Goal: Task Accomplishment & Management: Complete application form

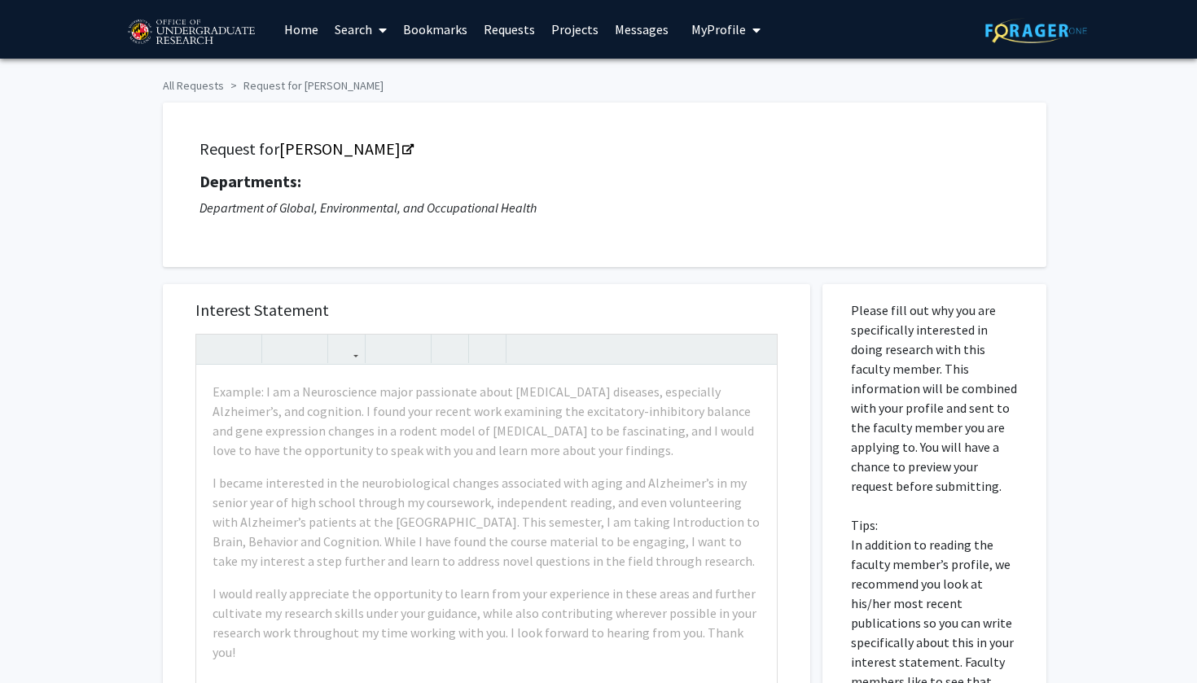
scroll to position [327, 0]
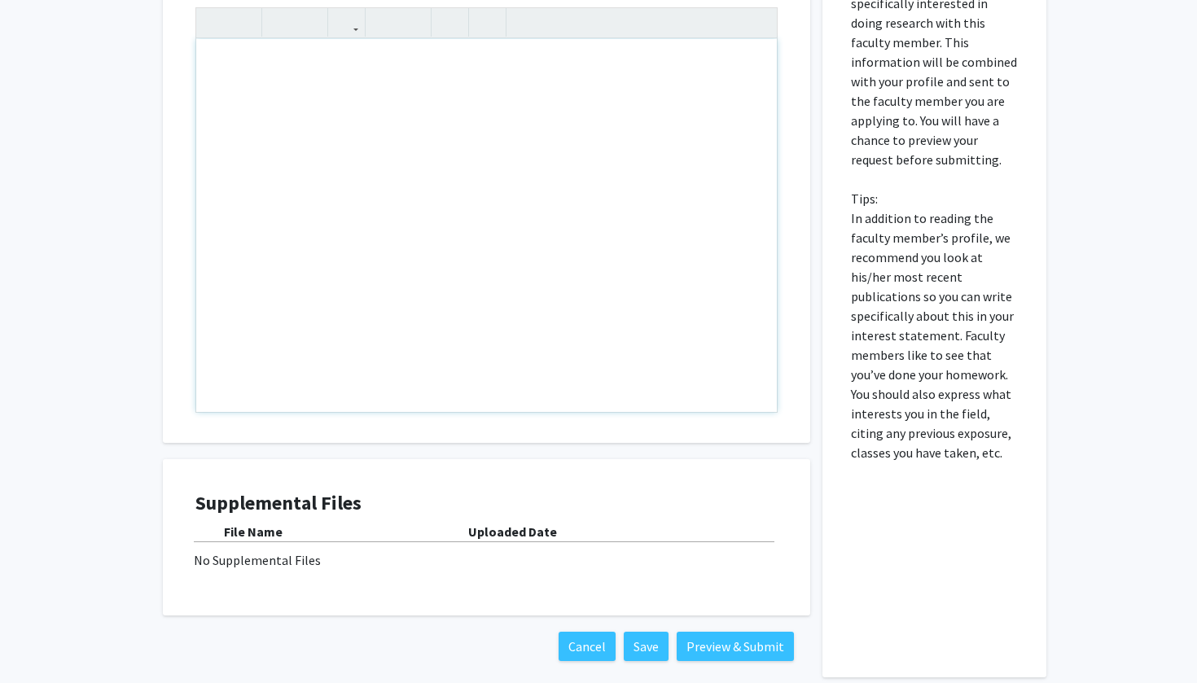
paste div "Note to users with screen readers: Please press Alt+0 or Option+0 to deactivate…"
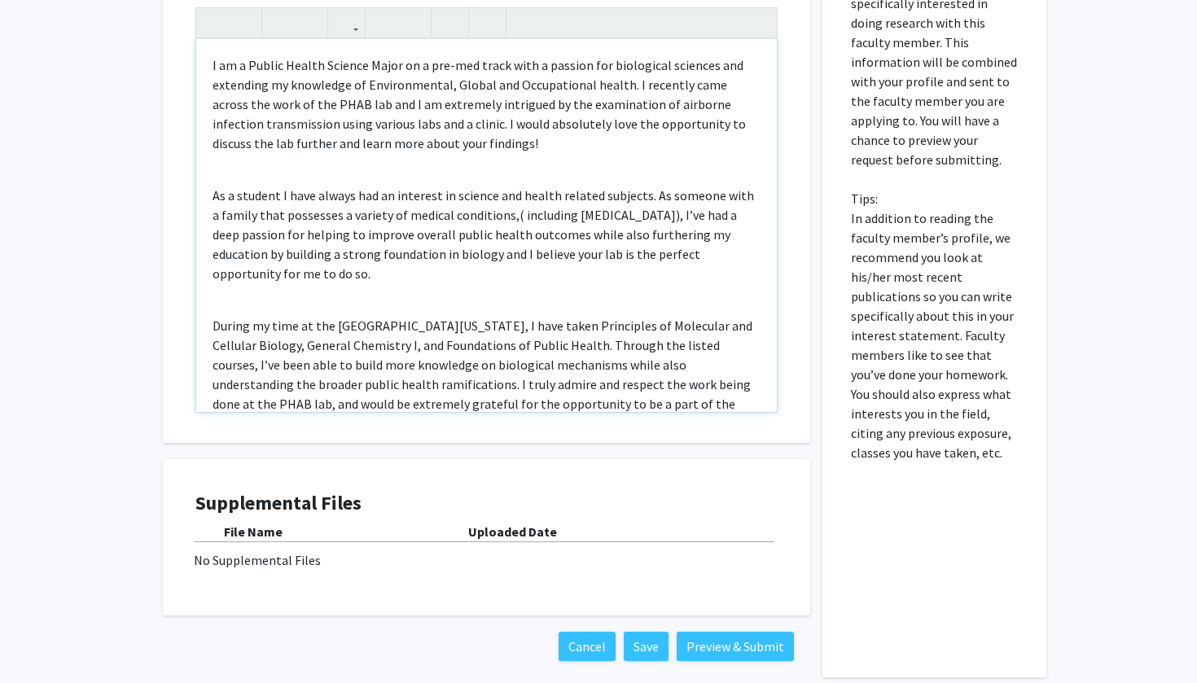
type textarea "<l>I do s Ametco Adipis Elitsed Doeiu te i utl-etd magna aliq e adminim ven qui…"
click at [276, 172] on div "I am a Public Health Science Major on a pre-med track with a passion for biolog…" at bounding box center [486, 225] width 581 height 373
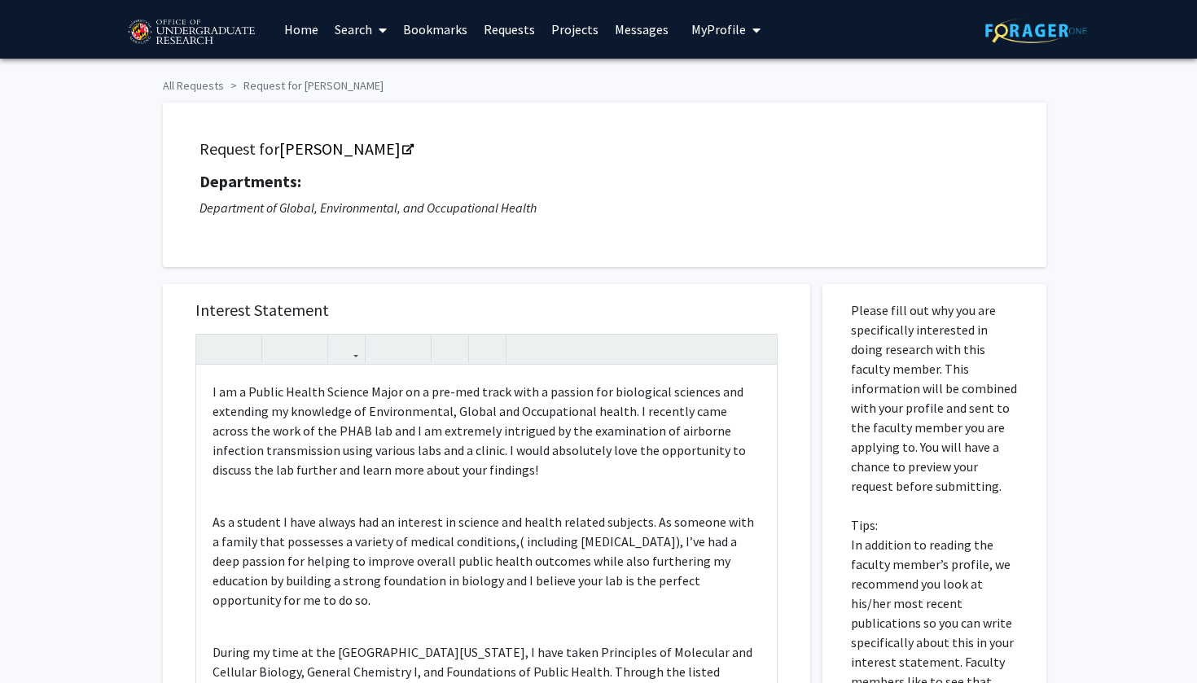
click at [331, 243] on div "Request for [PERSON_NAME] Departments: Department of Global, Environmental, and…" at bounding box center [604, 185] width 843 height 124
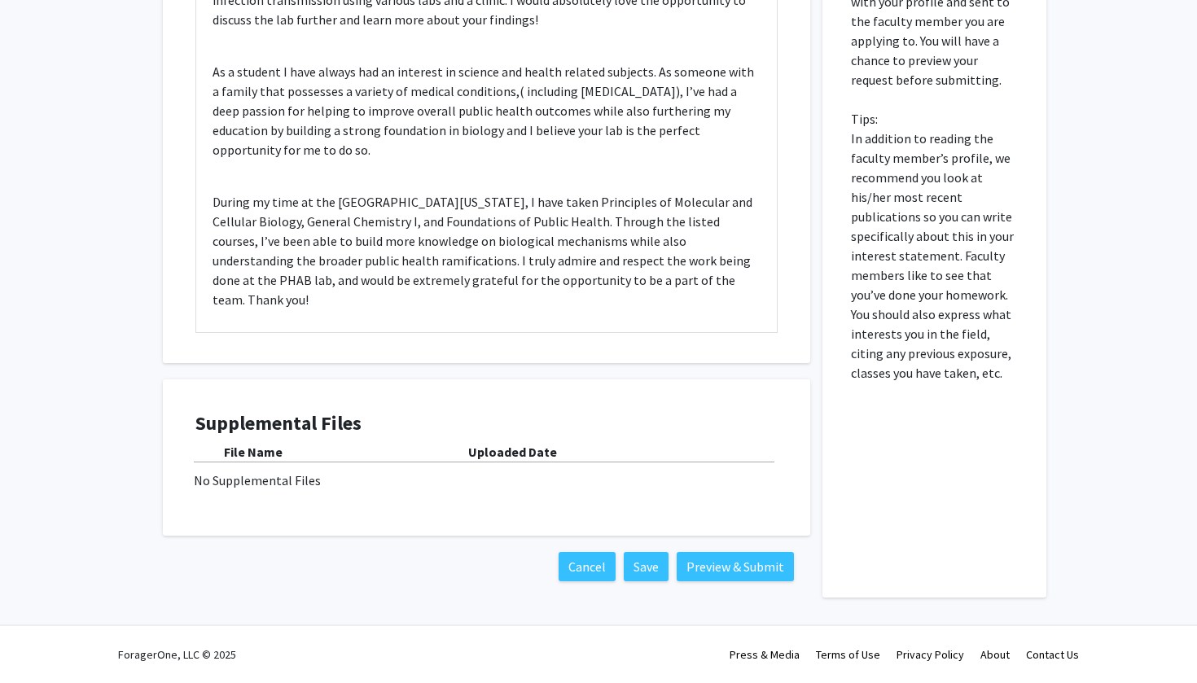
scroll to position [408, 0]
click at [720, 566] on button "Preview & Submit" at bounding box center [735, 566] width 117 height 29
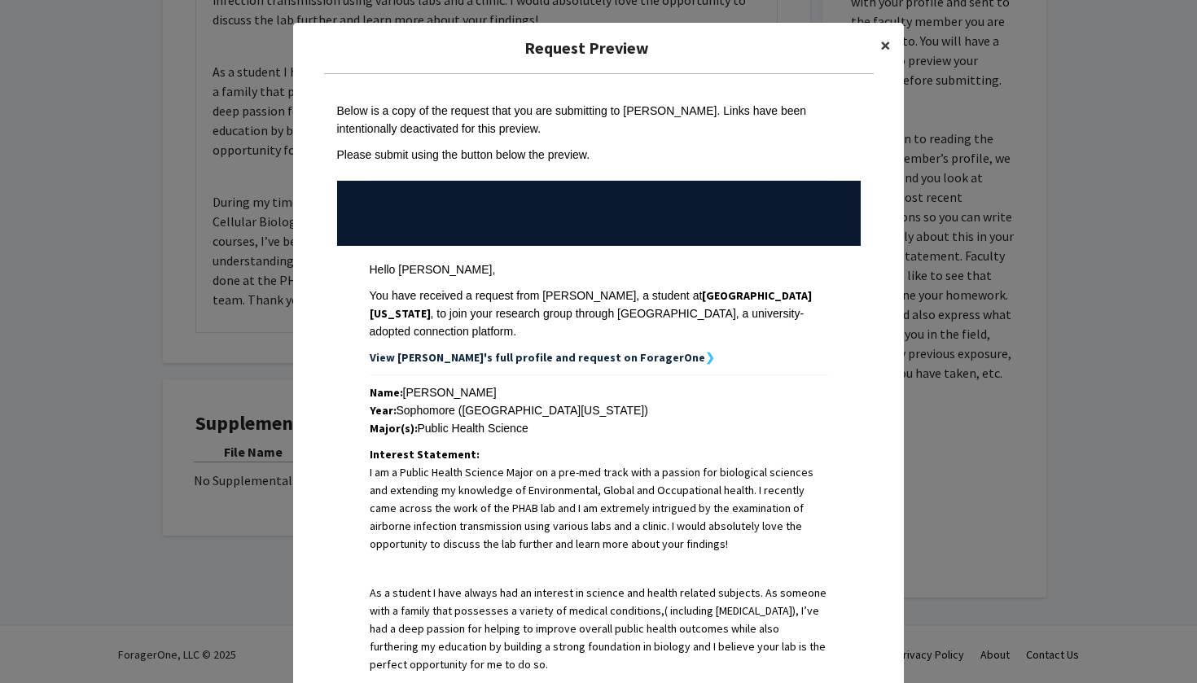
scroll to position [0, 0]
click at [897, 42] on button "×" at bounding box center [885, 46] width 37 height 46
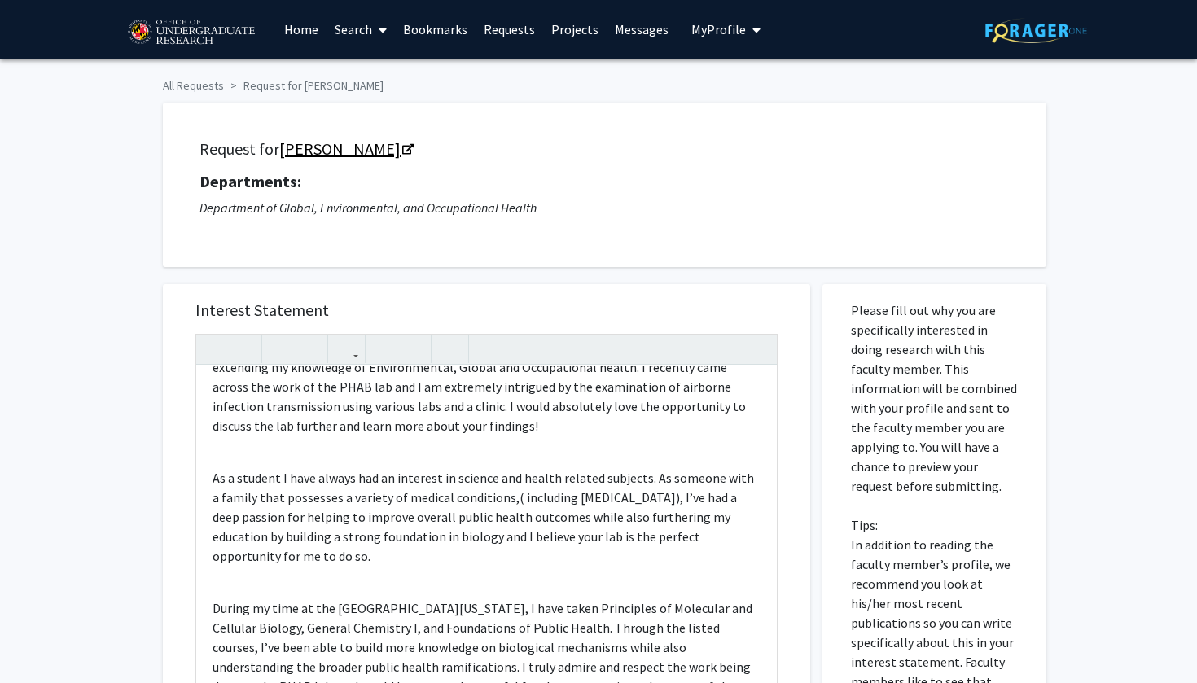
click at [349, 153] on link "[PERSON_NAME]" at bounding box center [345, 148] width 133 height 20
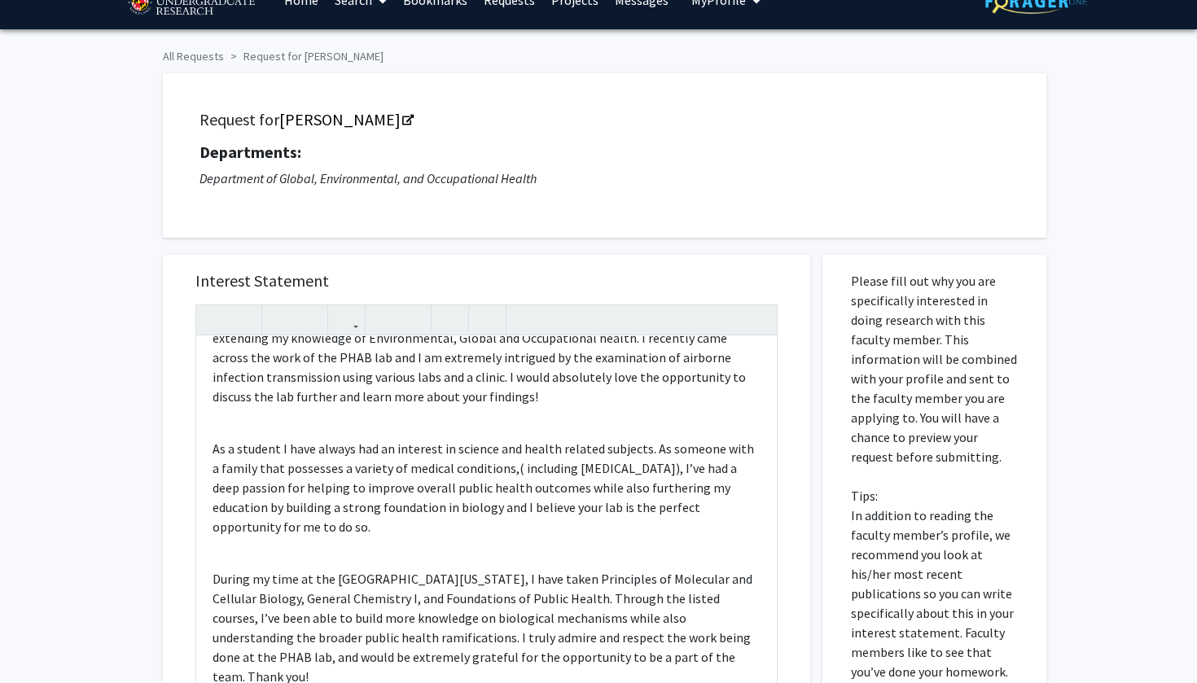
scroll to position [30, 0]
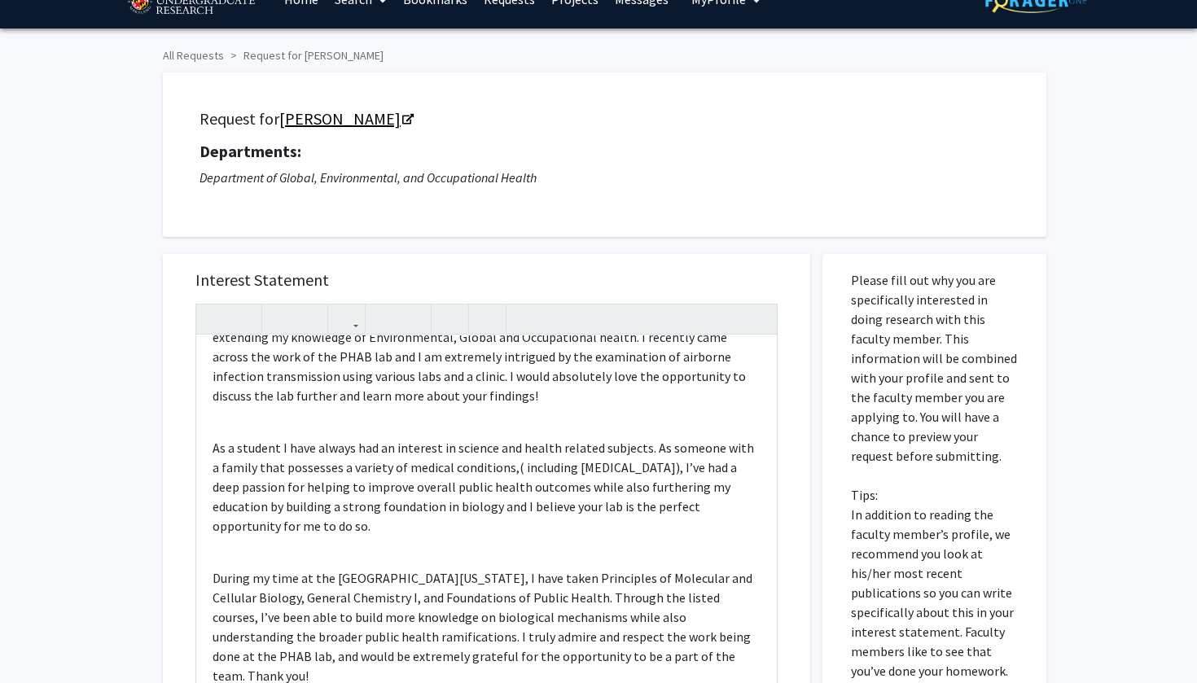
click at [338, 129] on link "[PERSON_NAME]" at bounding box center [345, 118] width 133 height 20
click at [441, 395] on p "I am a Public Health Science Major on a pre-med track with a passion for biolog…" at bounding box center [487, 357] width 548 height 98
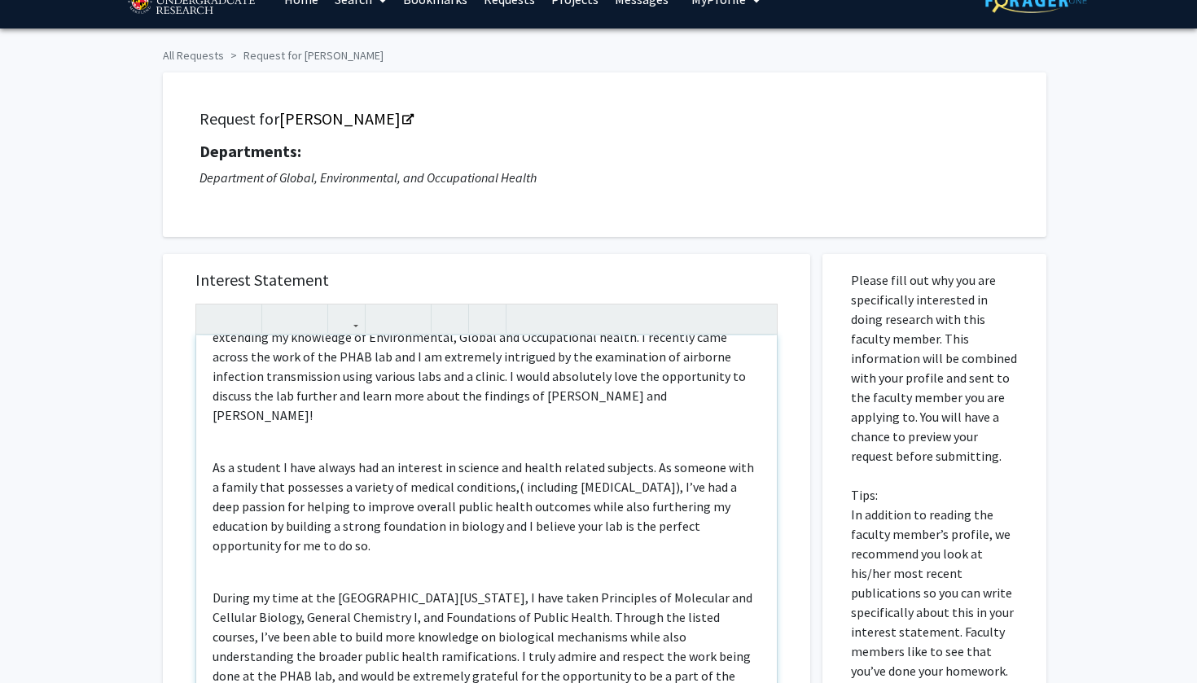
type textarea "<l>I do s Ametco Adipis Elitsed Doeiu te i utl-etd magna aliq e adminim ven qui…"
click at [643, 410] on div "I am a Public Health Science Major on a pre-med track with a passion for biolog…" at bounding box center [486, 522] width 581 height 373
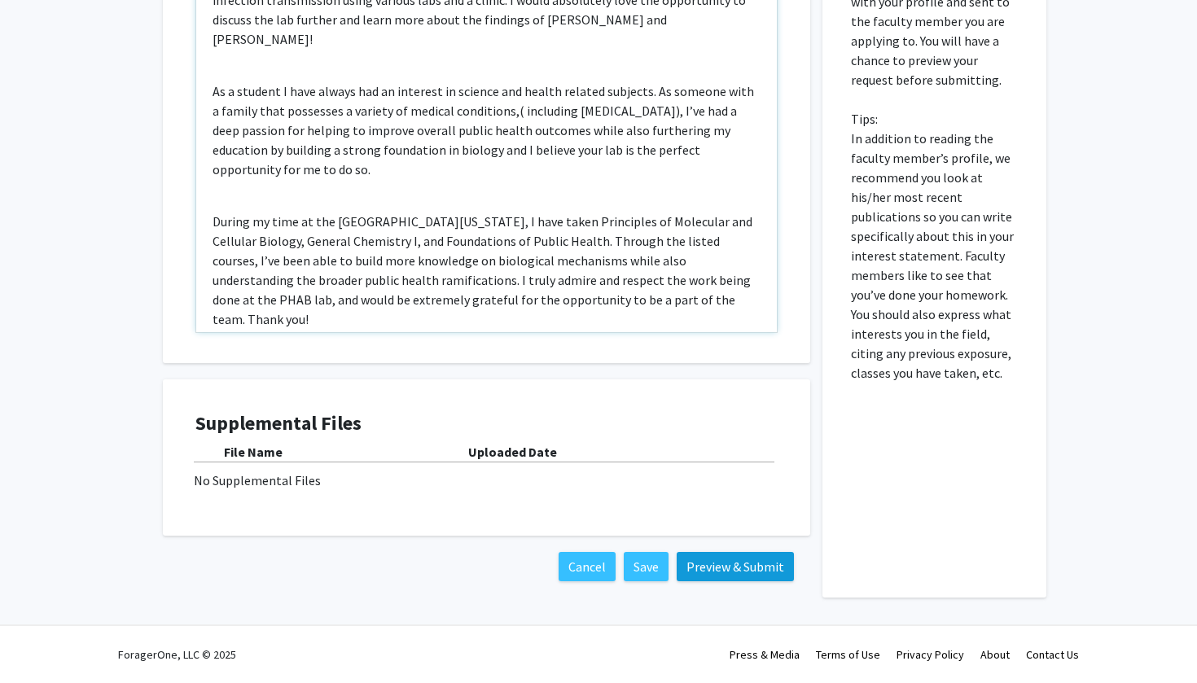
scroll to position [408, 0]
click at [733, 568] on button "Preview & Submit" at bounding box center [735, 566] width 117 height 29
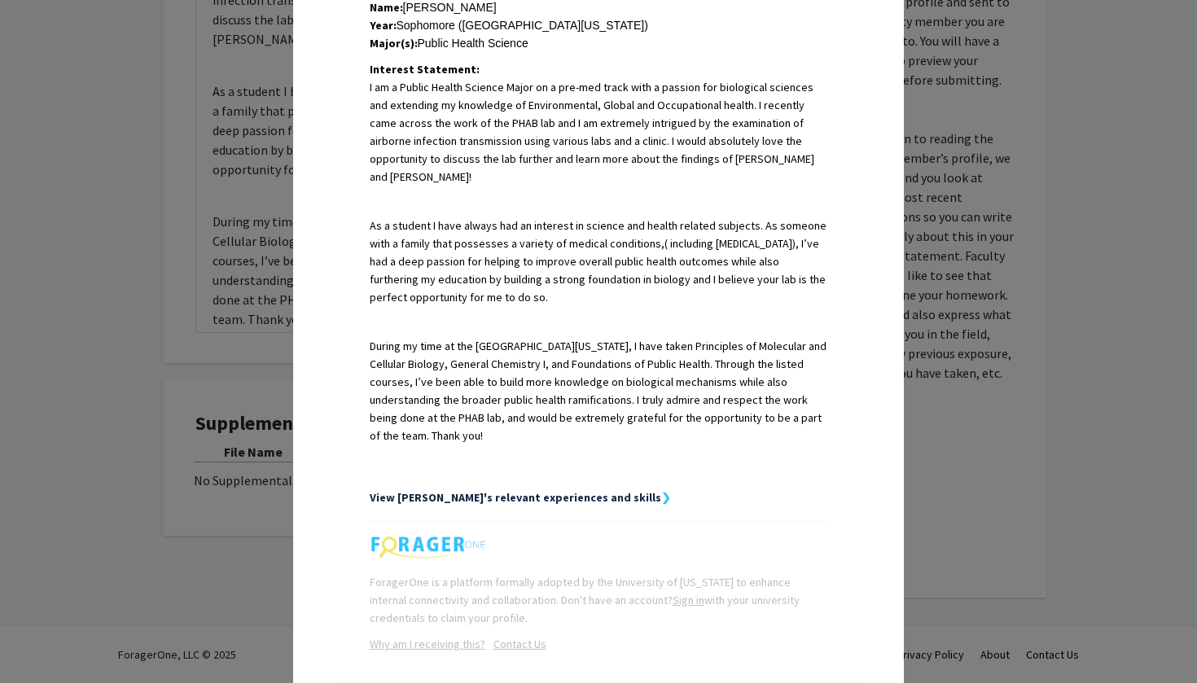
scroll to position [401, 0]
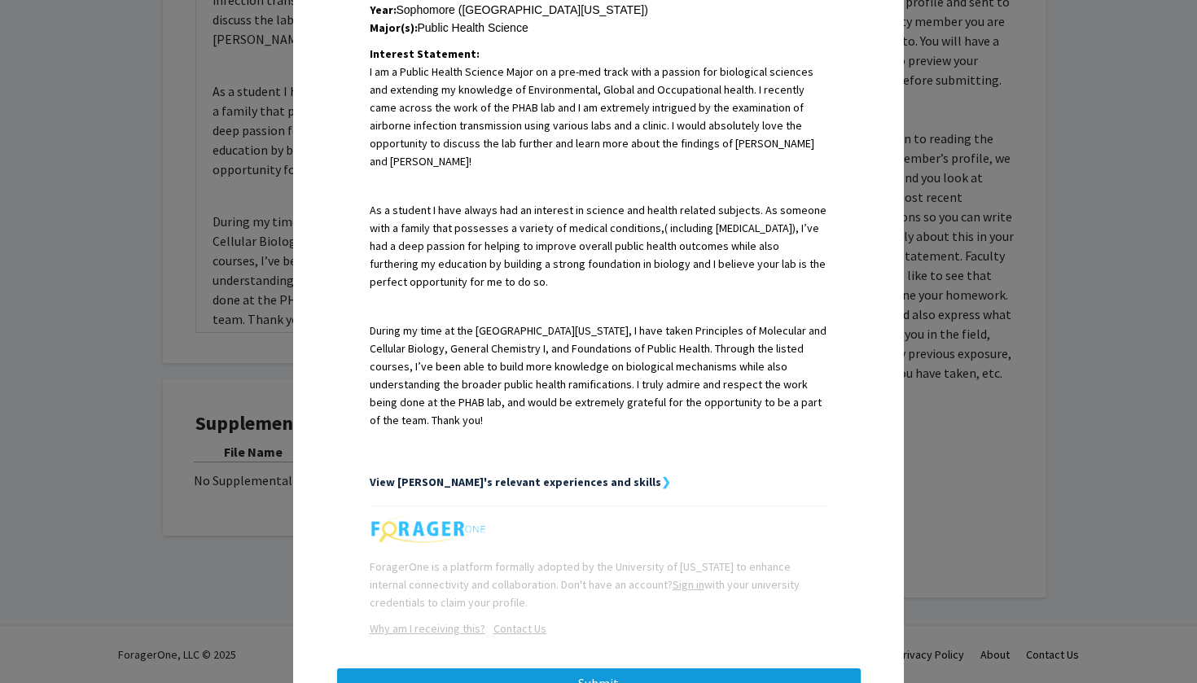
click at [443, 669] on button "Submit" at bounding box center [599, 683] width 524 height 29
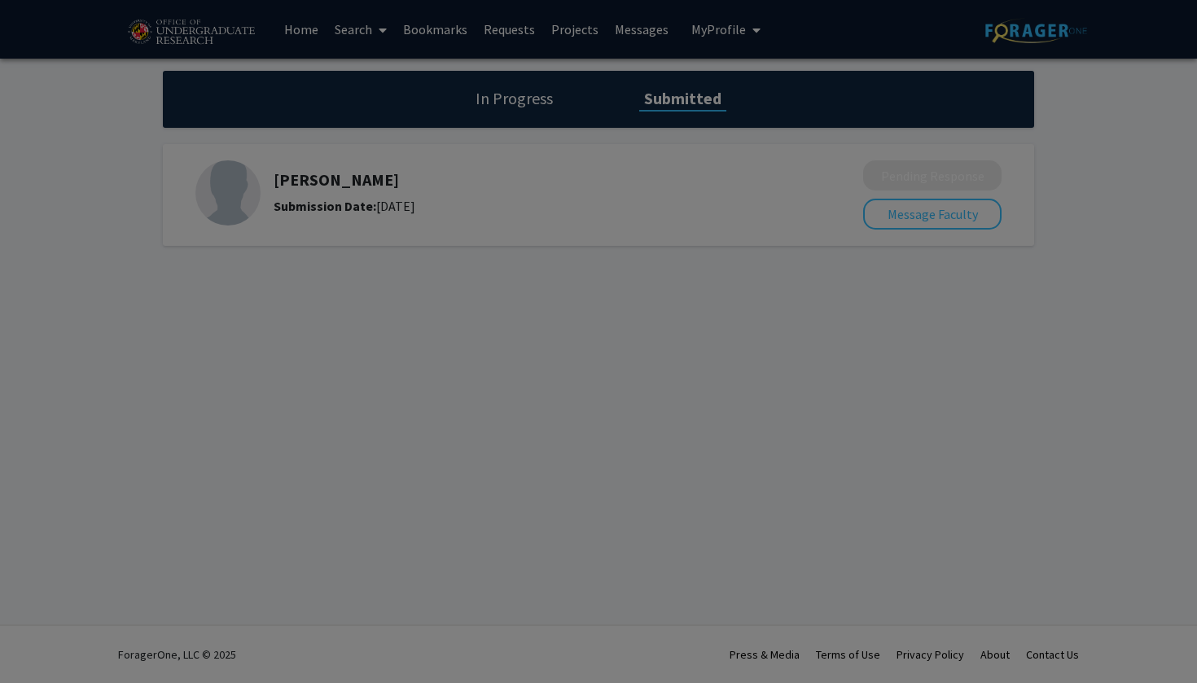
click at [471, 462] on div at bounding box center [598, 341] width 1197 height 683
